Goal: Task Accomplishment & Management: Use online tool/utility

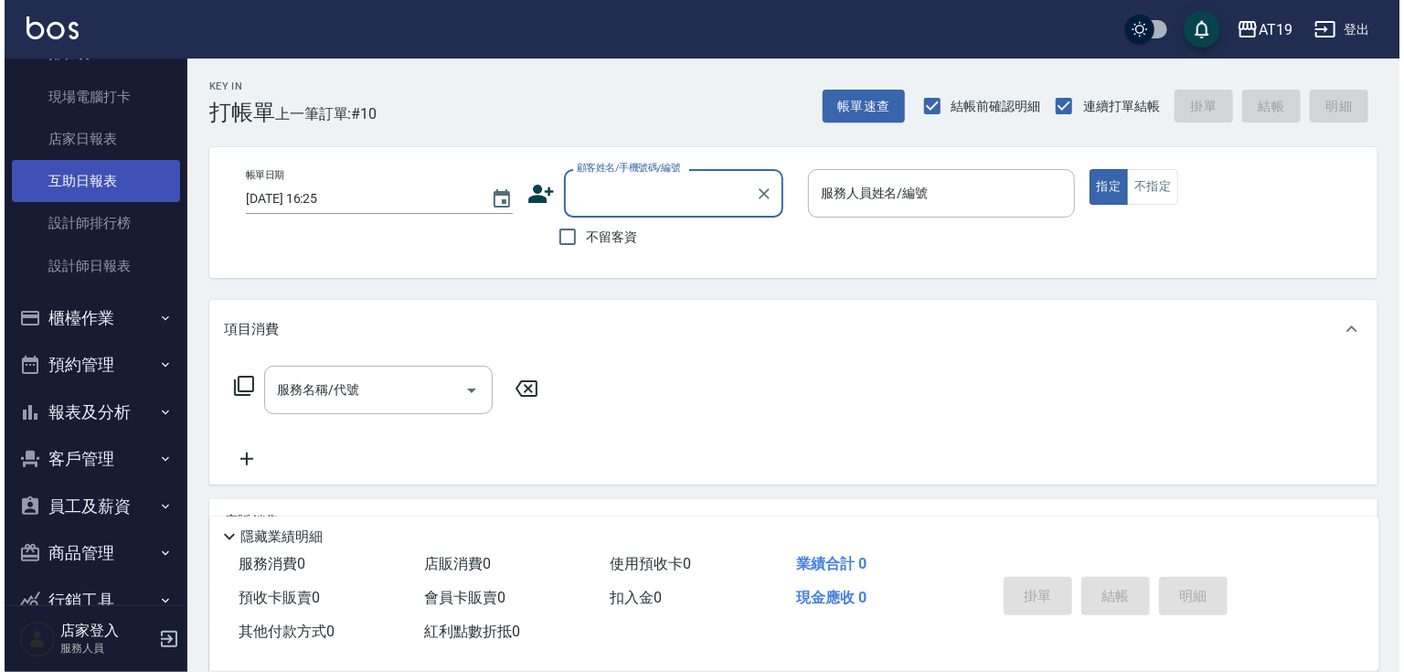
scroll to position [219, 0]
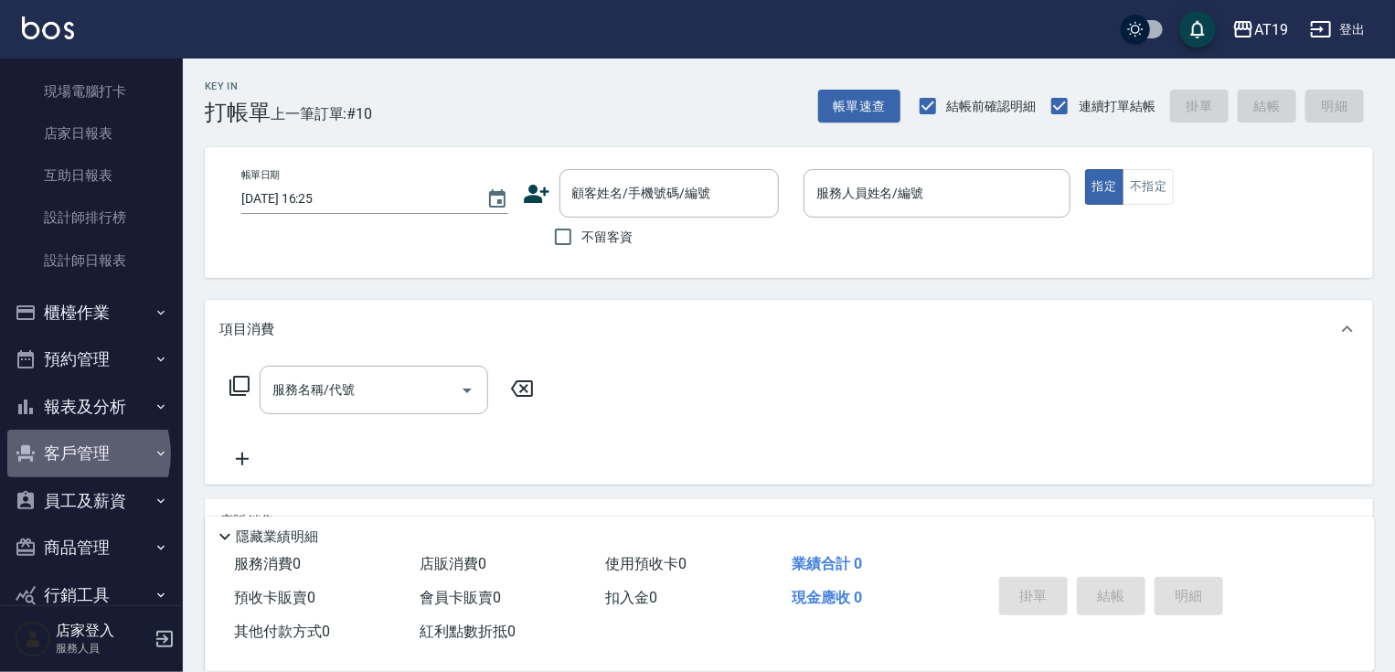
click at [75, 453] on button "客戶管理" at bounding box center [91, 454] width 168 height 48
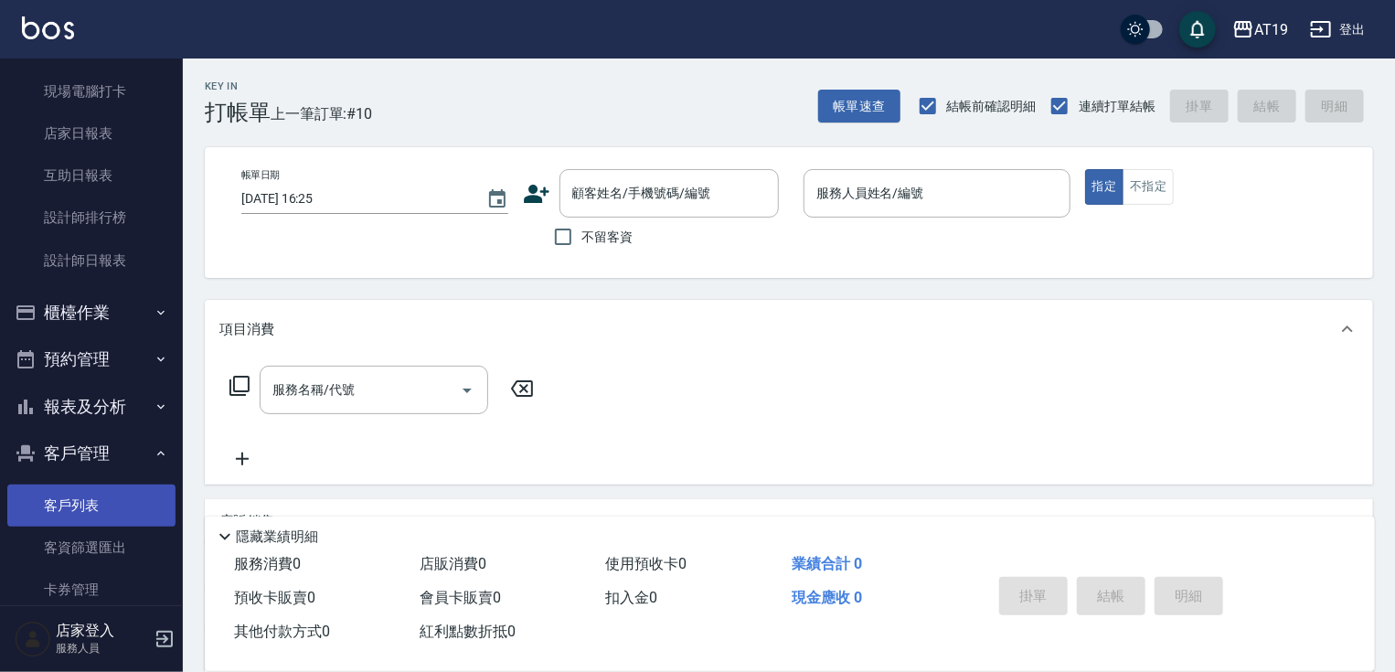
click at [89, 503] on link "客戶列表" at bounding box center [91, 506] width 168 height 42
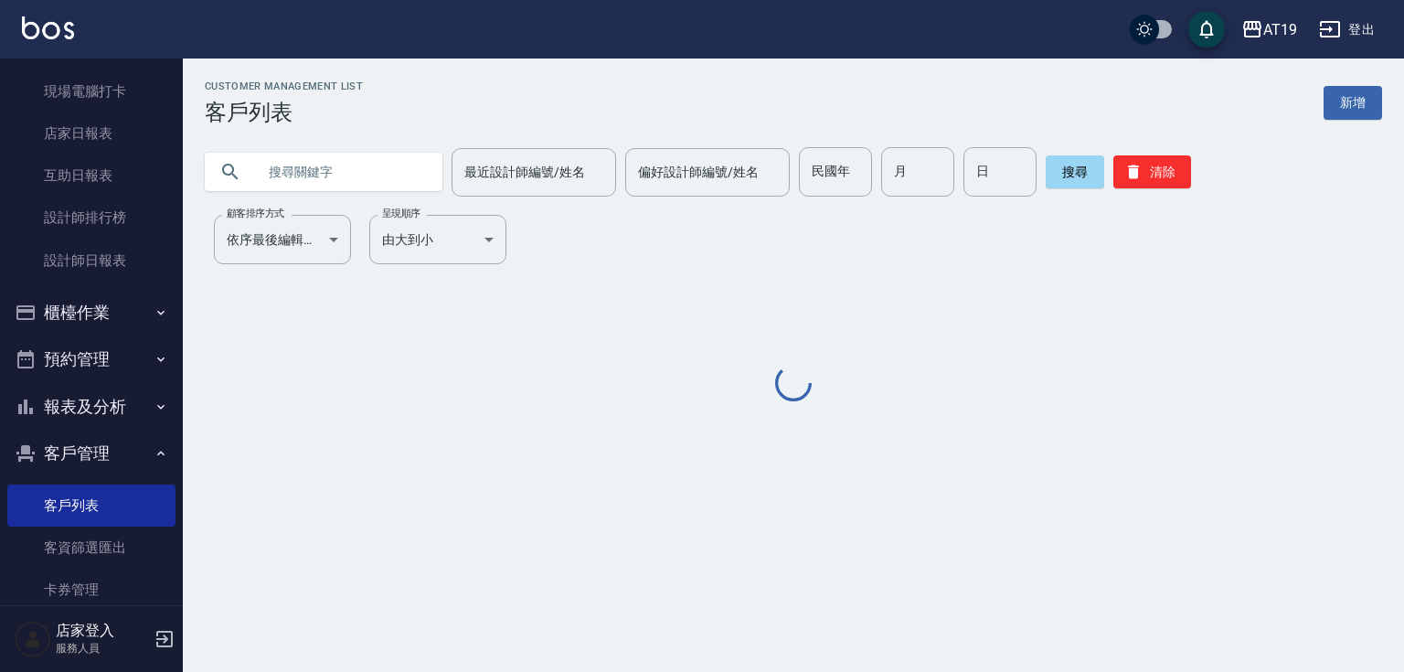
click at [318, 167] on input "text" at bounding box center [342, 171] width 172 height 49
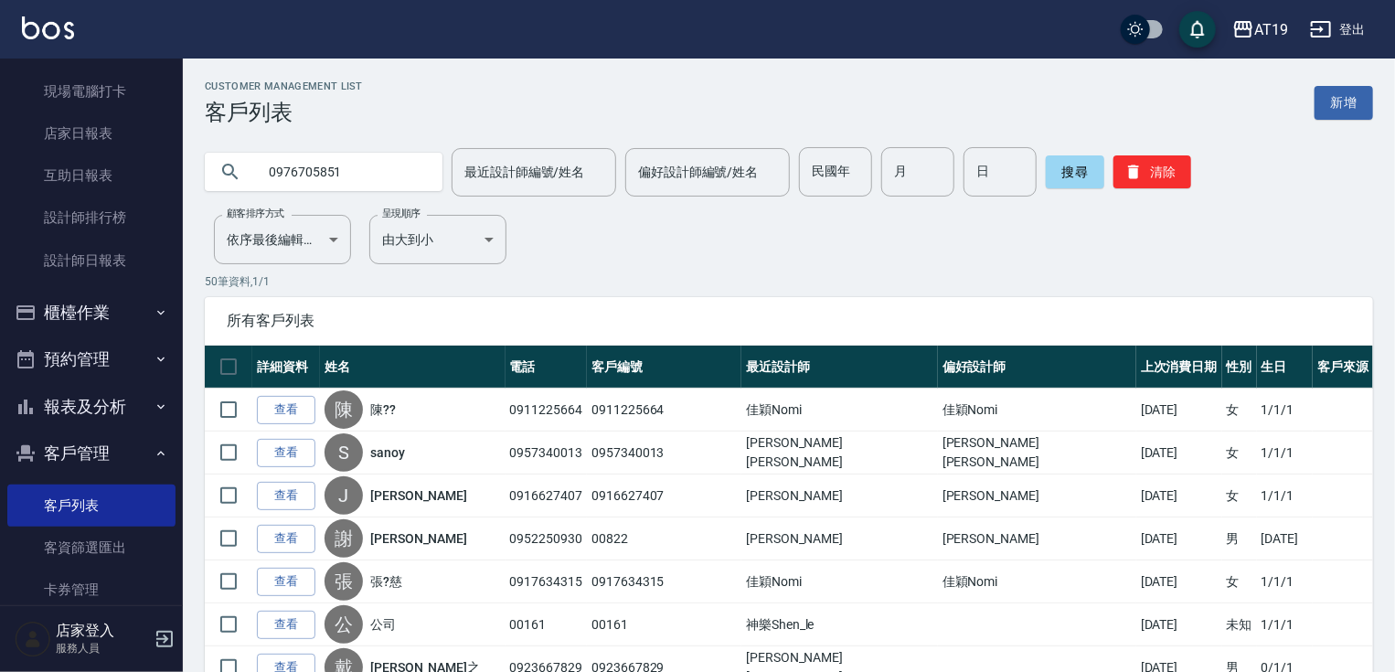
type input "0976705851"
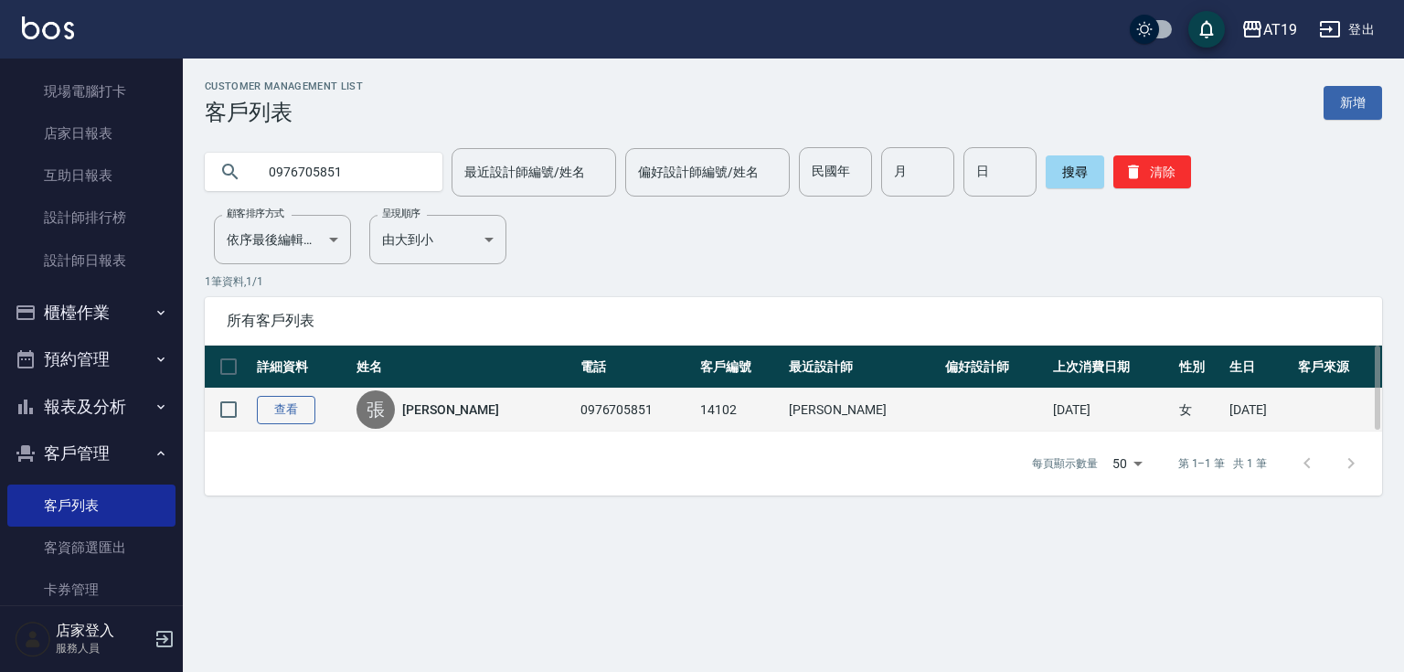
click at [272, 406] on link "查看" at bounding box center [286, 410] width 59 height 28
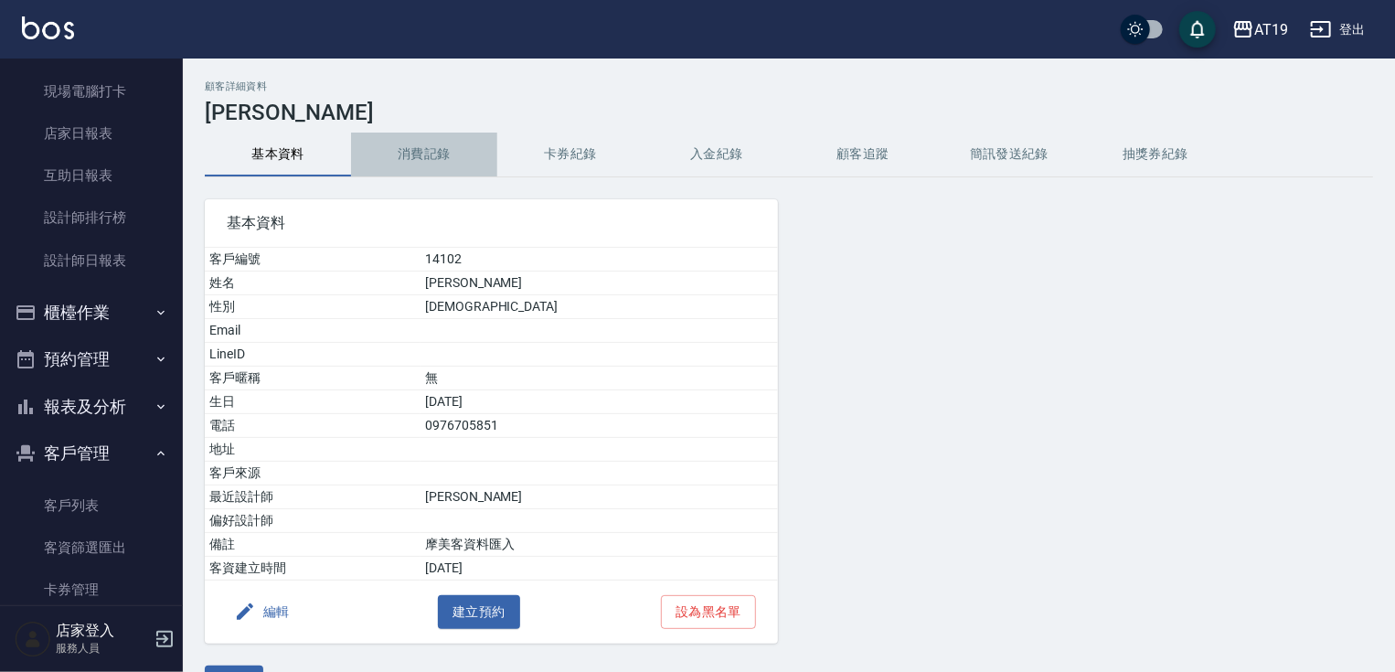
click at [456, 153] on button "消費記錄" at bounding box center [424, 155] width 146 height 44
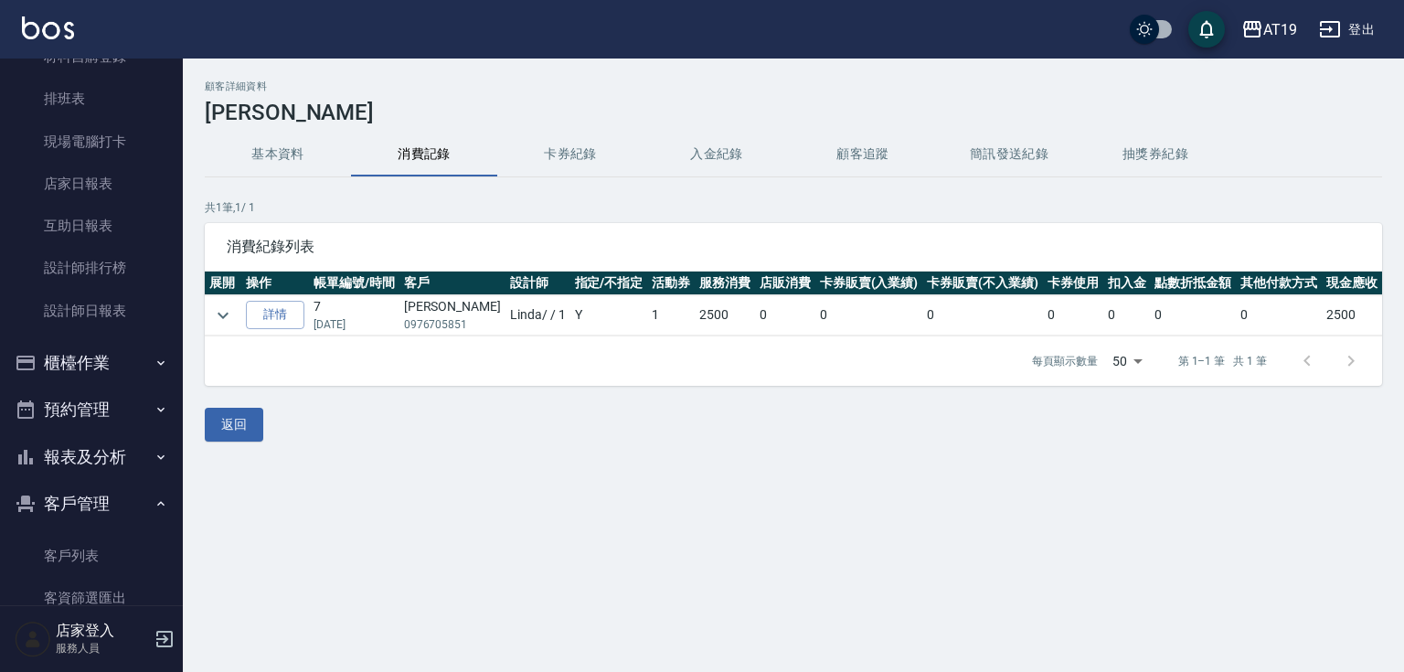
scroll to position [146, 0]
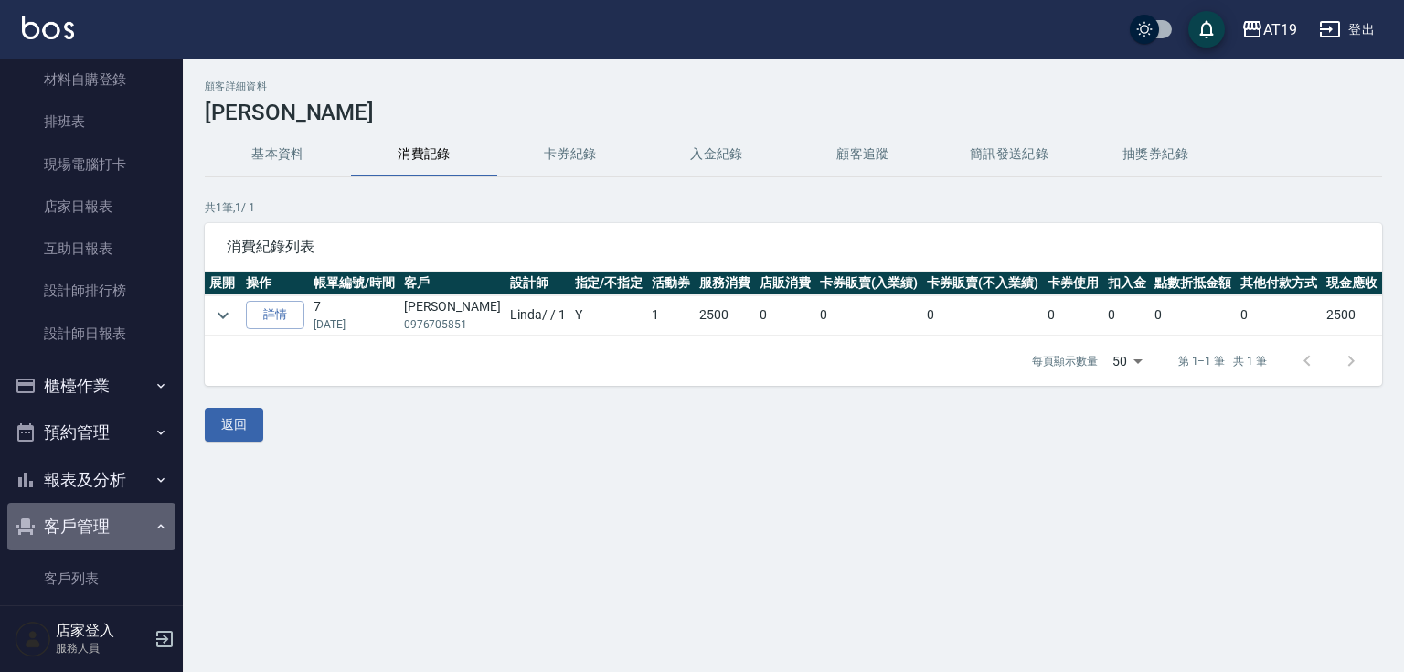
click at [95, 523] on button "客戶管理" at bounding box center [91, 527] width 168 height 48
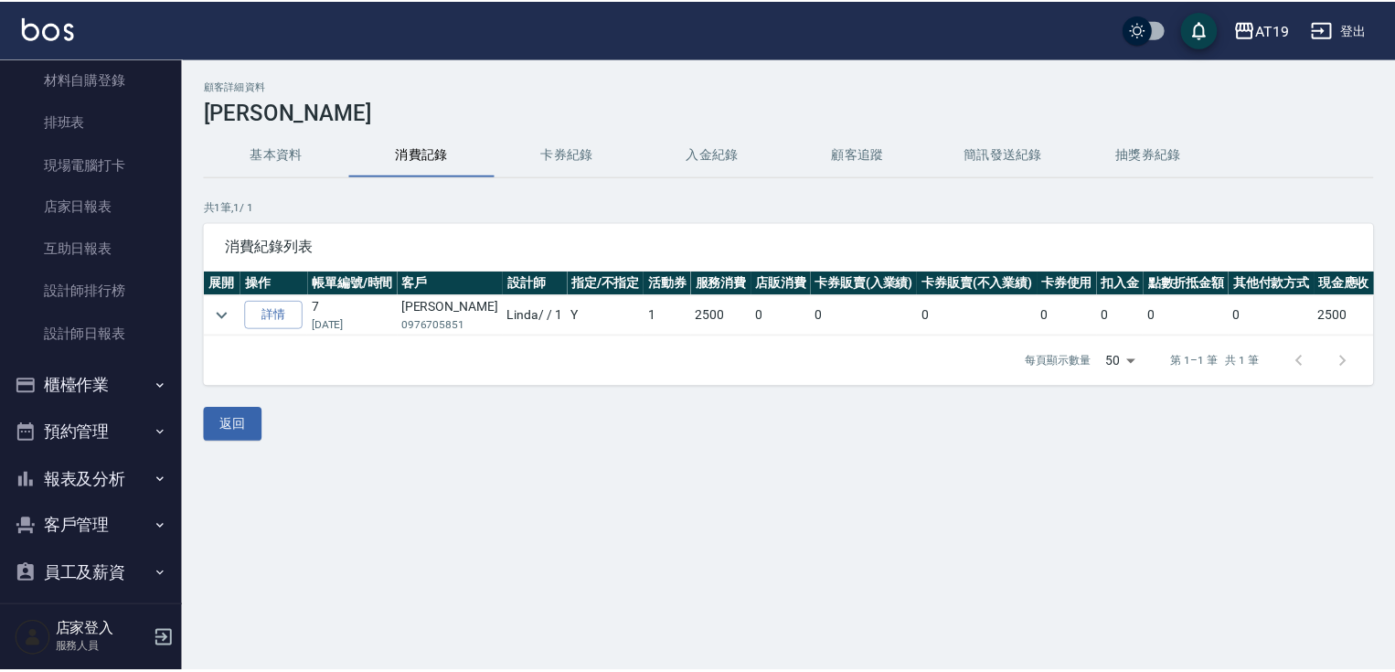
scroll to position [0, 0]
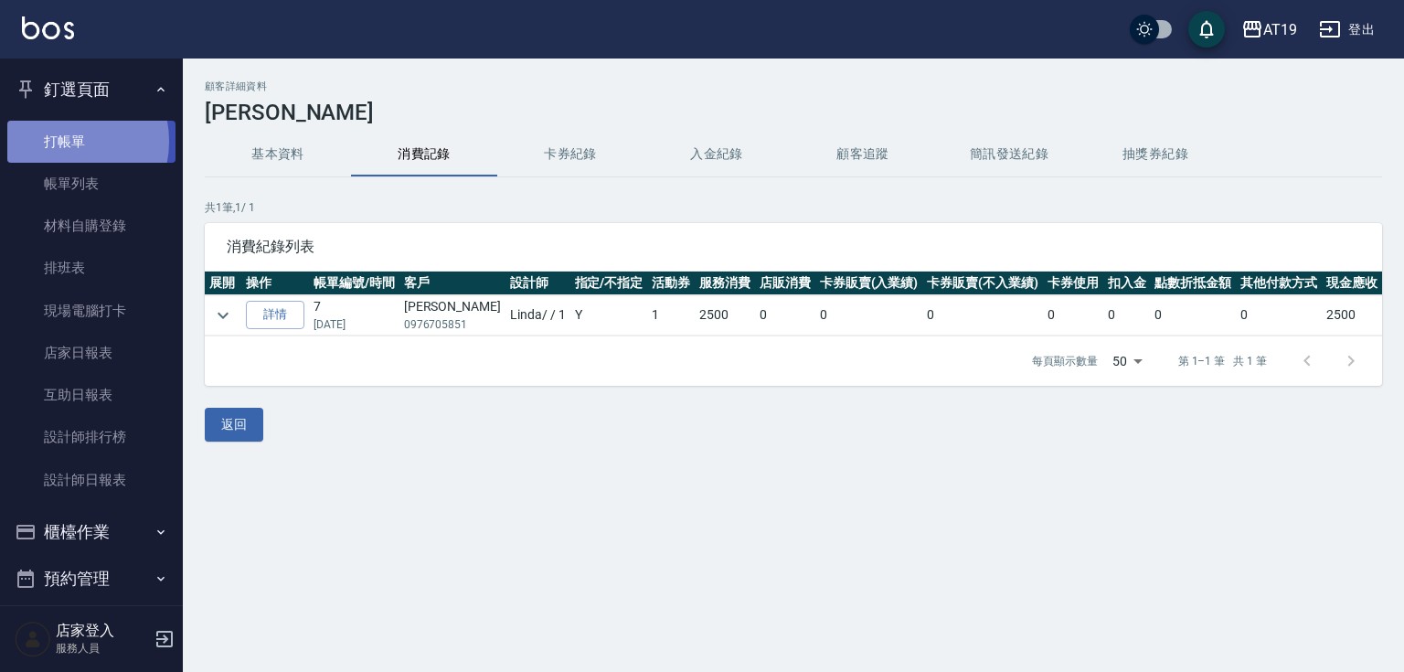
click at [61, 141] on link "打帳單" at bounding box center [91, 142] width 168 height 42
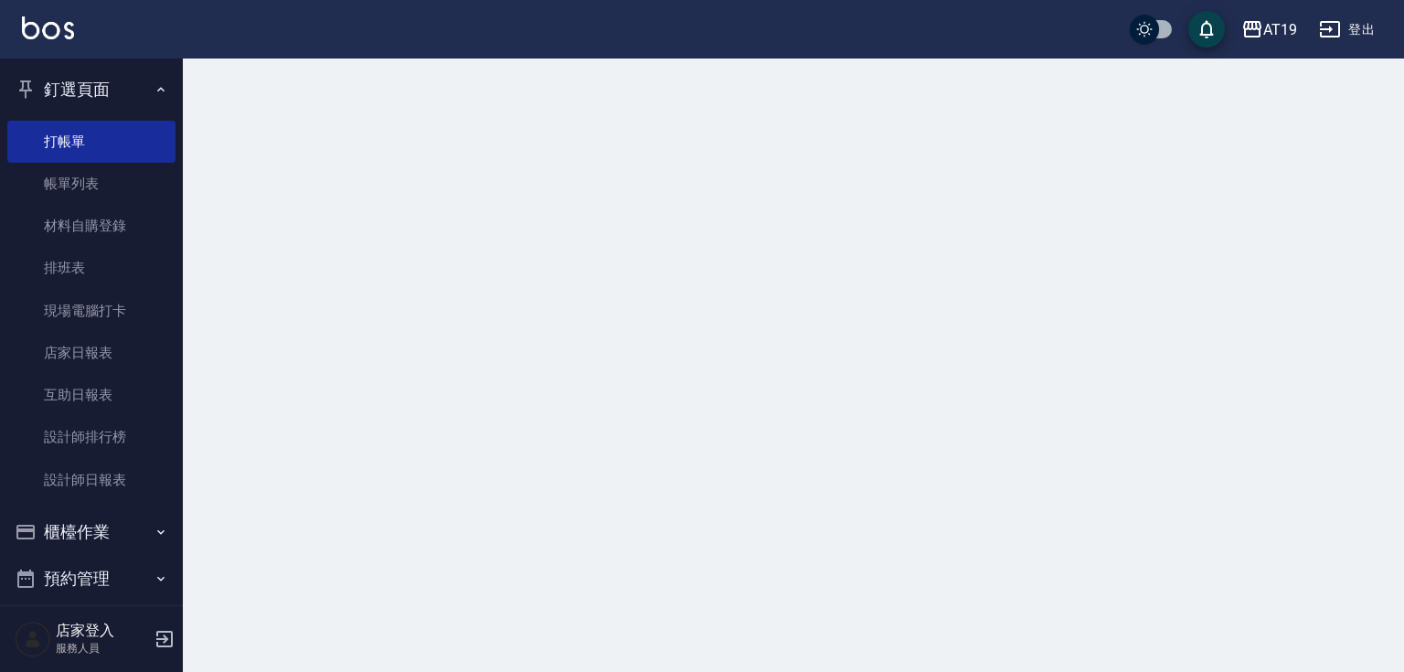
click at [72, 98] on button "釘選頁面" at bounding box center [91, 90] width 168 height 48
